Goal: Understand process/instructions: Learn how to perform a task or action

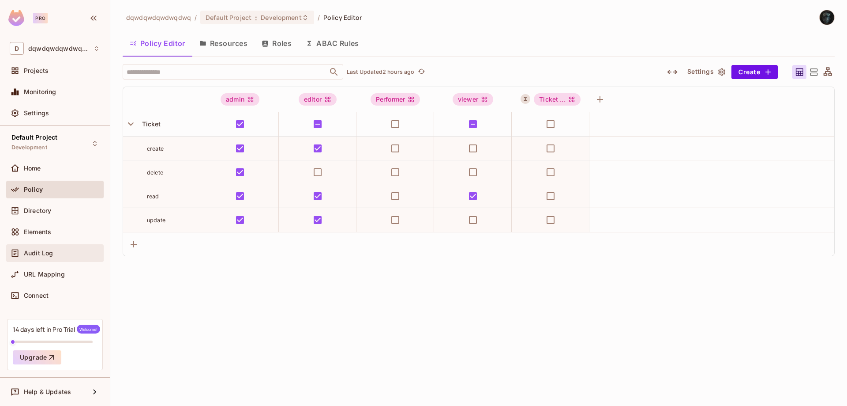
click at [64, 251] on div "Audit Log" at bounding box center [62, 252] width 76 height 7
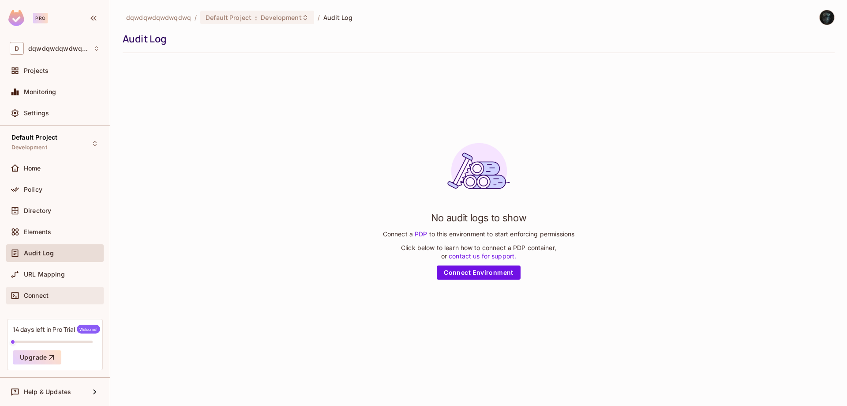
click at [38, 297] on span "Connect" at bounding box center [36, 295] width 25 height 7
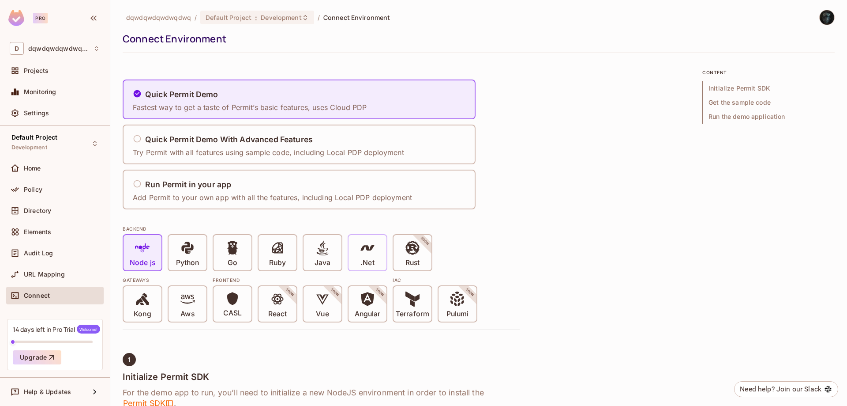
click at [361, 248] on icon at bounding box center [367, 247] width 15 height 15
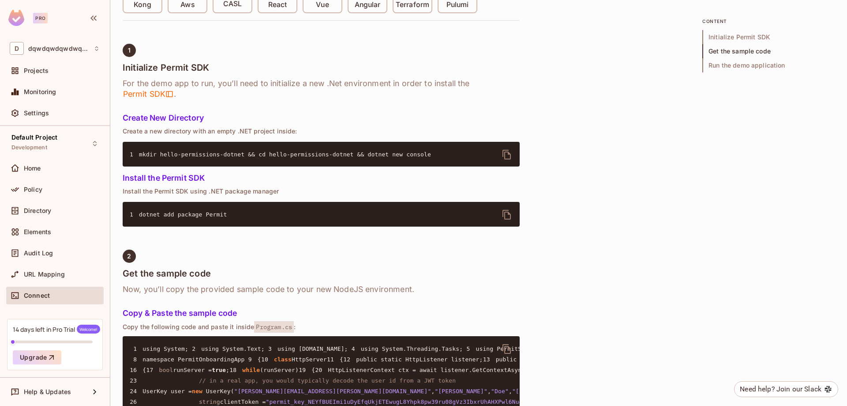
scroll to position [88, 0]
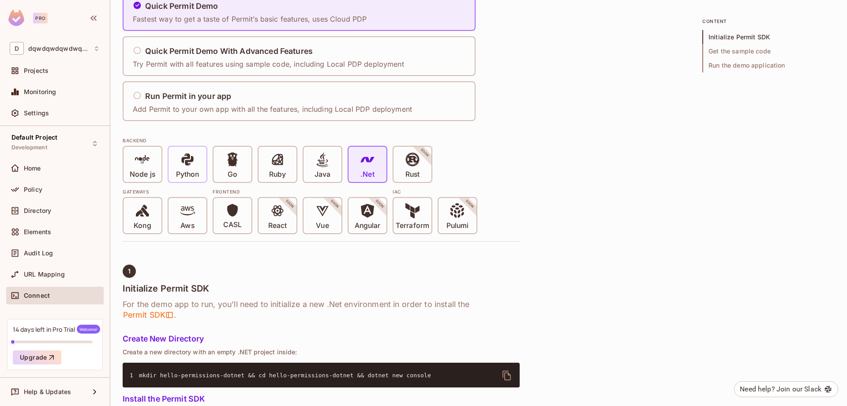
click at [197, 168] on span "Python" at bounding box center [187, 165] width 23 height 27
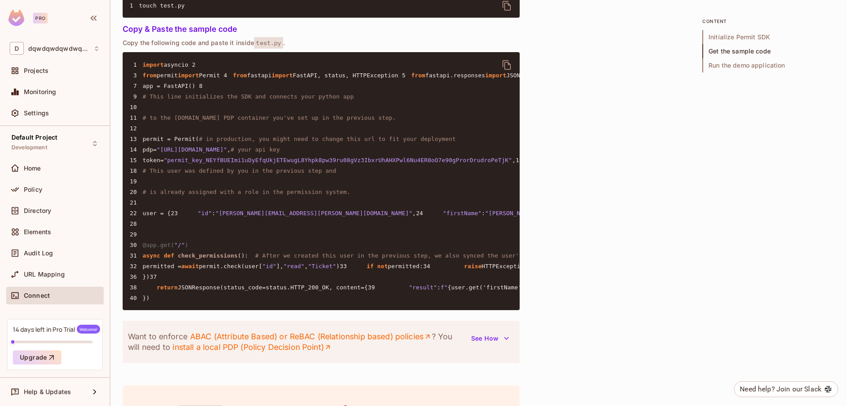
scroll to position [706, 0]
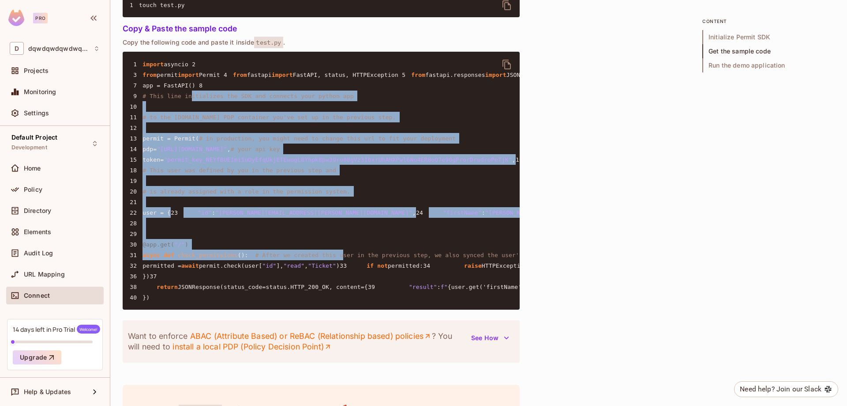
drag, startPoint x: 188, startPoint y: 142, endPoint x: 327, endPoint y: 378, distance: 274.6
click at [327, 309] on pre "1 import asyncio 2 3 from permit import Permit 4 from fastapi import FastAPI, s…" at bounding box center [321, 181] width 397 height 258
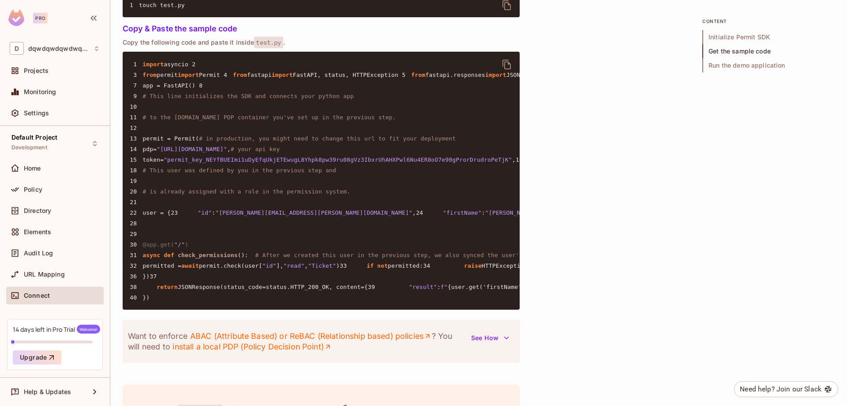
click at [455, 113] on pre "1 import asyncio 2 3 from permit import Permit 4 from fastapi import FastAPI, s…" at bounding box center [321, 181] width 397 height 258
click at [286, 175] on pre "1 import asyncio 2 3 from permit import Permit 4 from fastapi import FastAPI, s…" at bounding box center [321, 181] width 397 height 258
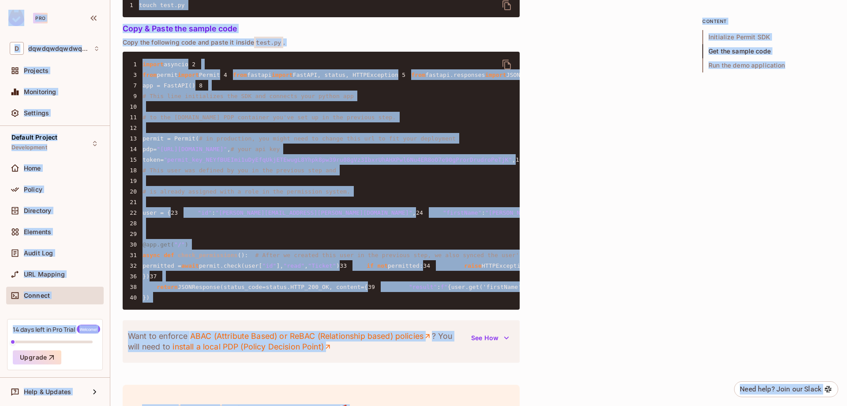
click at [313, 229] on pre "1 import asyncio 2 3 from permit import Permit 4 from fastapi import FastAPI, s…" at bounding box center [321, 181] width 397 height 258
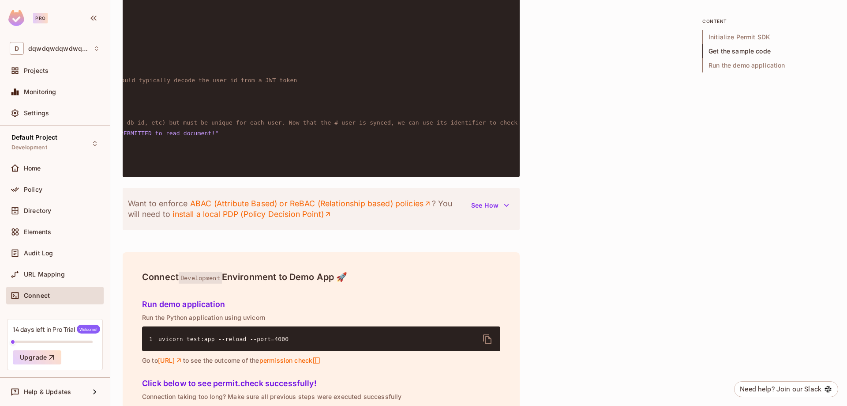
scroll to position [0, 0]
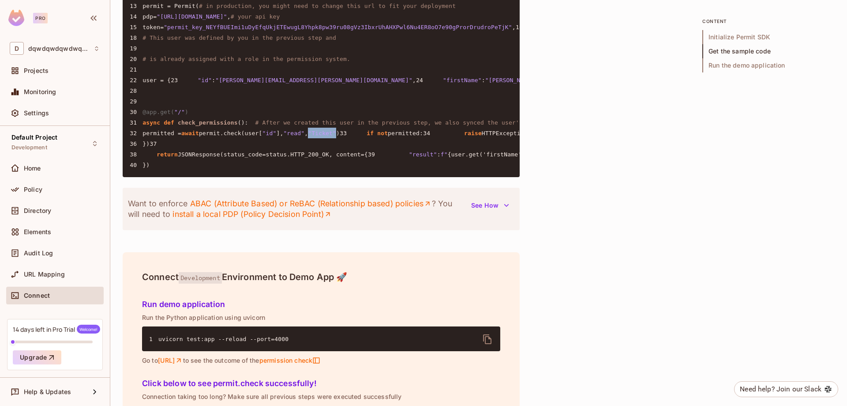
drag, startPoint x: 346, startPoint y: 253, endPoint x: 321, endPoint y: 253, distance: 24.7
click at [321, 168] on code "1 import asyncio 2 3 from permit import Permit 4 from fastapi import FastAPI, s…" at bounding box center [814, 49] width 1368 height 240
click at [737, 68] on span "Run the demo application" at bounding box center [769, 65] width 132 height 14
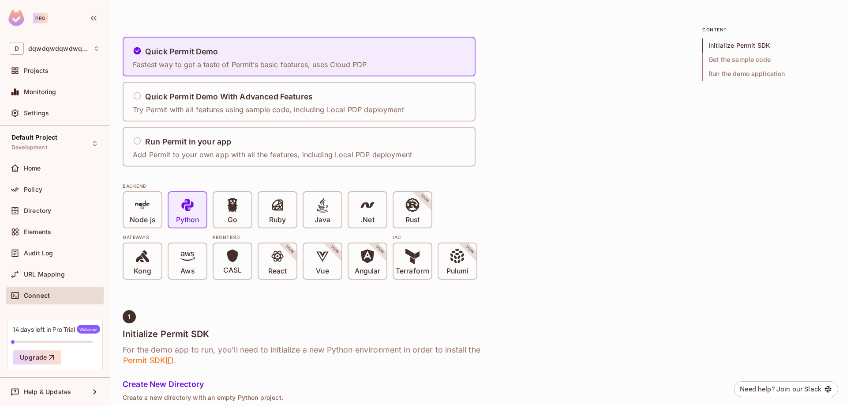
scroll to position [88, 0]
